Goal: Task Accomplishment & Management: Manage account settings

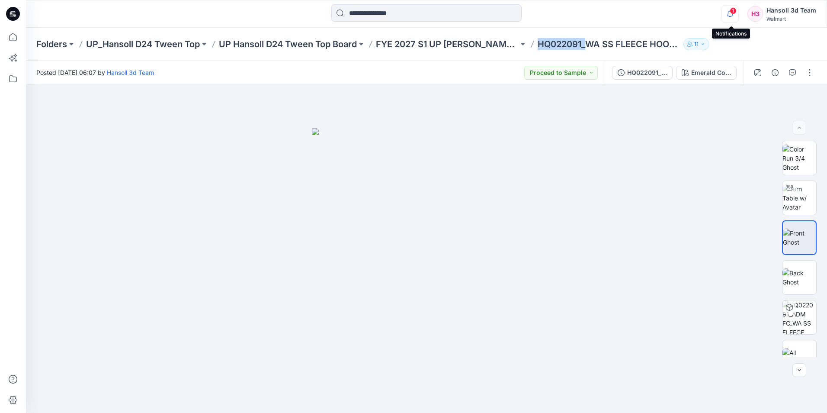
click at [729, 14] on icon "button" at bounding box center [730, 13] width 16 height 17
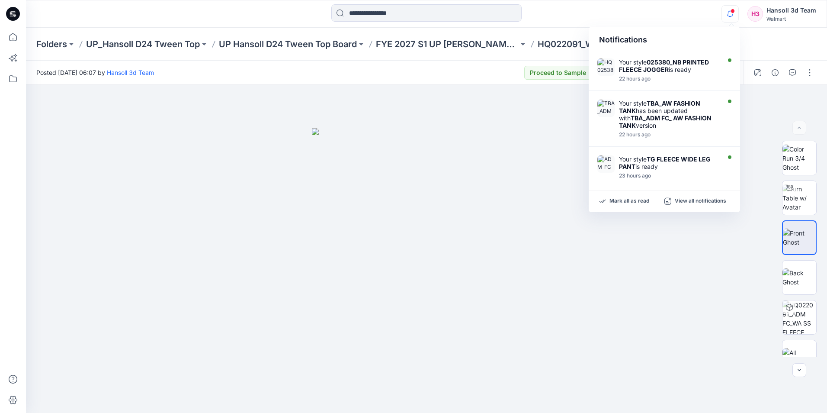
click at [12, 14] on icon at bounding box center [13, 14] width 14 height 14
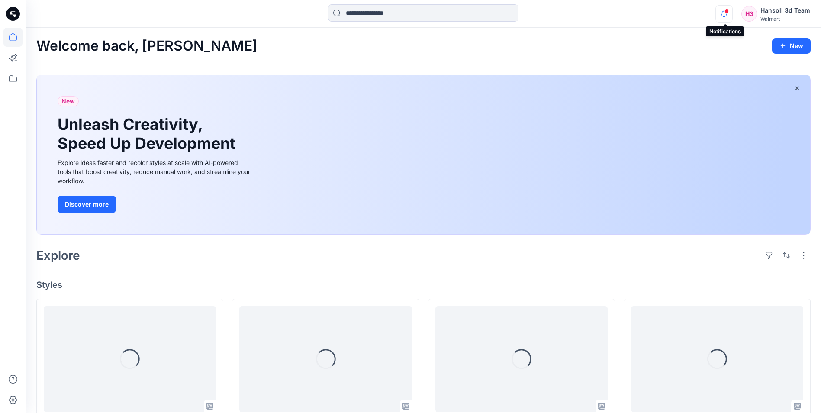
click at [725, 17] on icon "button" at bounding box center [724, 16] width 3 height 1
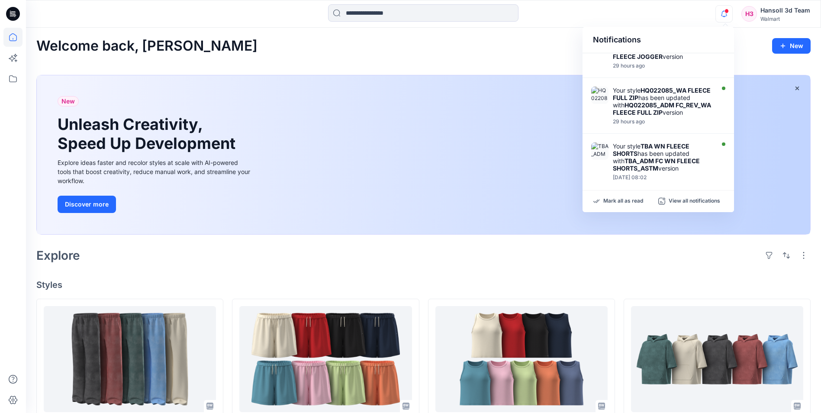
scroll to position [324, 0]
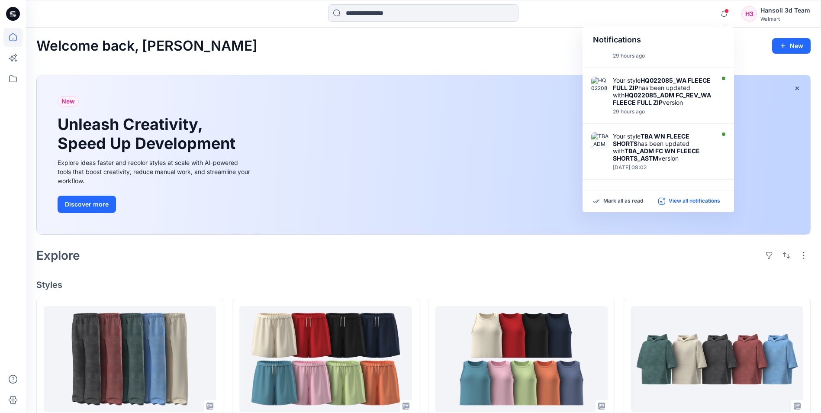
click at [688, 201] on p "View all notifications" at bounding box center [695, 201] width 52 height 8
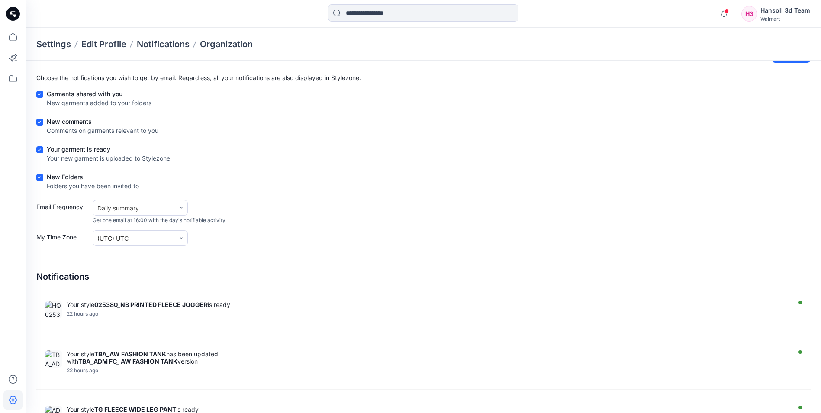
scroll to position [3, 0]
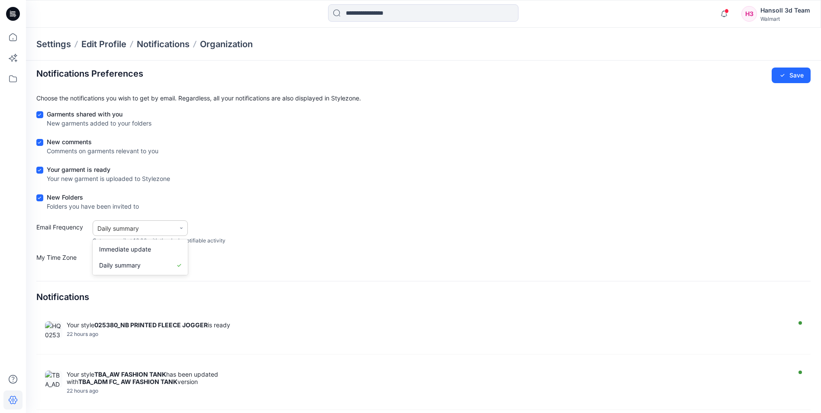
click at [148, 229] on div "Daily summary" at bounding box center [134, 228] width 74 height 9
click at [287, 237] on div "Email Frequency Daily summary Get one email at 16:00 with the day's notifiable …" at bounding box center [423, 232] width 774 height 24
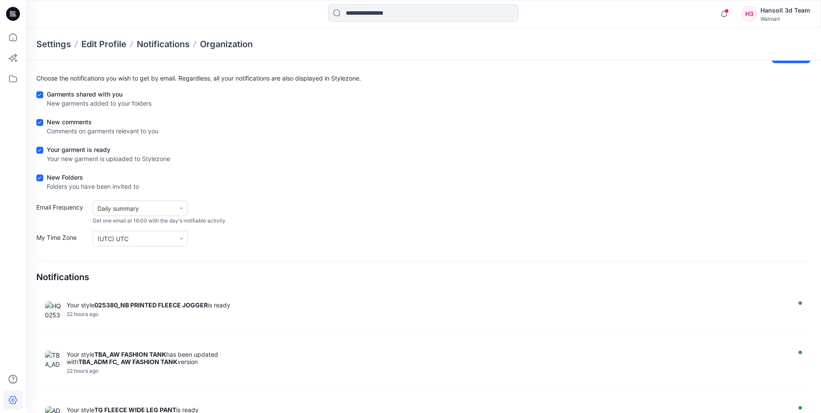
scroll to position [0, 0]
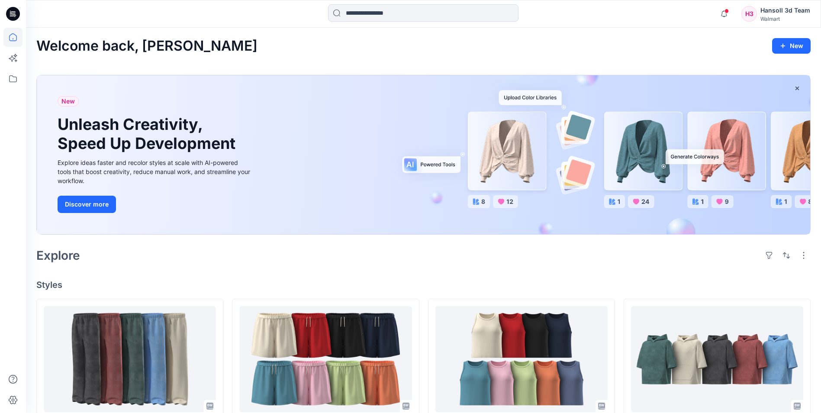
click at [506, 34] on div "Welcome back, [PERSON_NAME] New New Unleash Creativity, Speed Up Development Ex…" at bounding box center [423, 419] width 795 height 782
